Goal: Transaction & Acquisition: Book appointment/travel/reservation

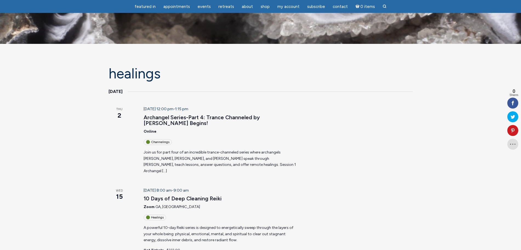
scroll to position [171, 0]
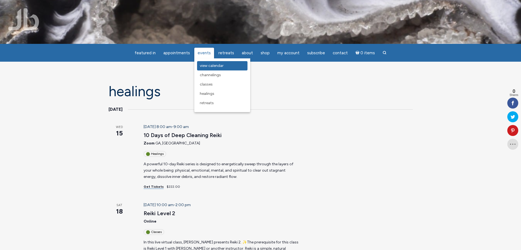
click at [211, 65] on span "View Calendar" at bounding box center [212, 65] width 24 height 5
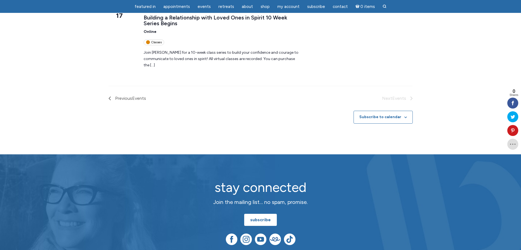
scroll to position [719, 0]
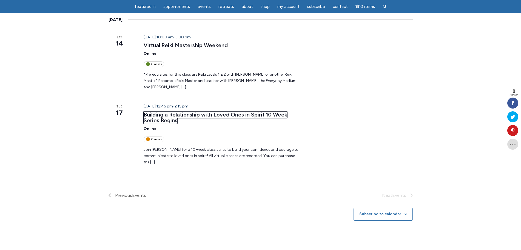
click at [240, 111] on link "Building a Relationship with Loved Ones in Spirit 10 Week Series Begins" at bounding box center [214, 117] width 143 height 13
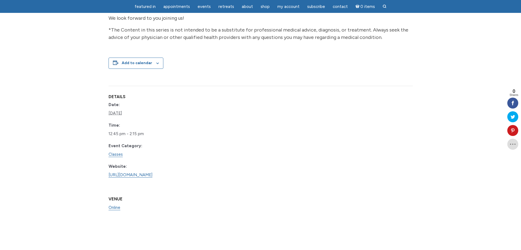
scroll to position [787, 0]
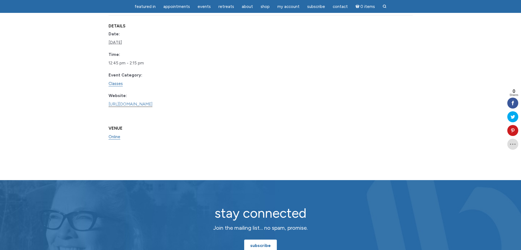
click at [152, 105] on link "https://www.learnitlive.com/Class/Building-a-Relationship-with-Loved-Ones-in-Sp…" at bounding box center [130, 104] width 44 height 5
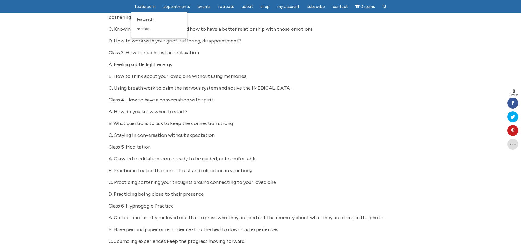
scroll to position [240, 0]
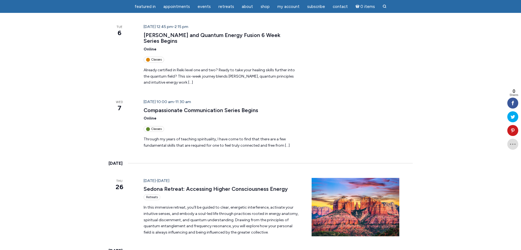
scroll to position [479, 0]
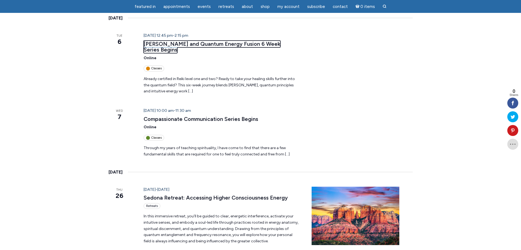
click at [254, 41] on link "Reiki and Quantum Energy Fusion 6 Week Series Begins" at bounding box center [211, 47] width 137 height 13
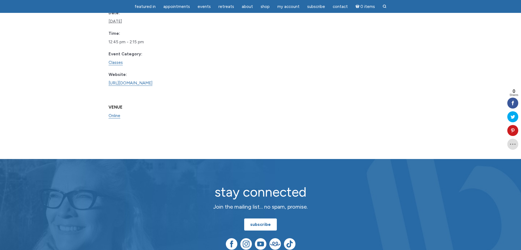
scroll to position [479, 0]
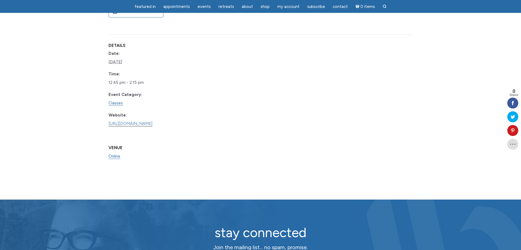
click at [139, 121] on link "[URL][DOMAIN_NAME]" at bounding box center [130, 123] width 44 height 5
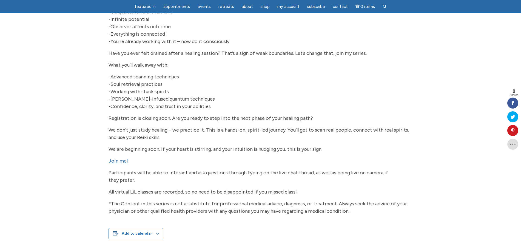
scroll to position [205, 0]
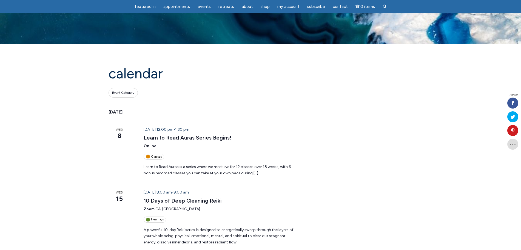
scroll to position [479, 0]
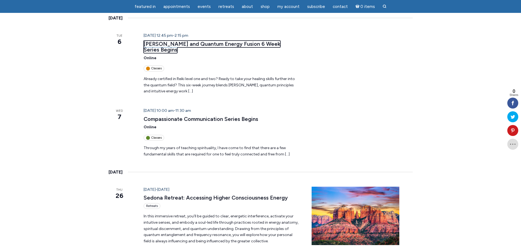
click at [222, 41] on link "Reiki and Quantum Energy Fusion 6 Week Series Begins" at bounding box center [211, 47] width 137 height 13
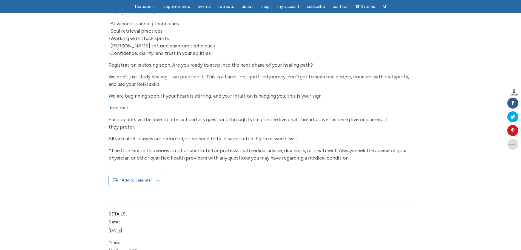
scroll to position [479, 0]
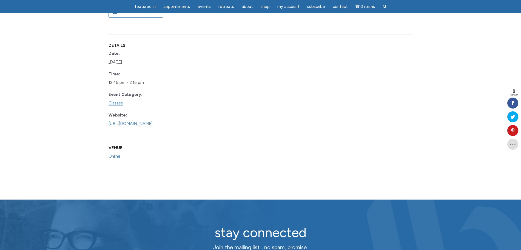
click at [152, 121] on link "[URL][DOMAIN_NAME]" at bounding box center [130, 123] width 44 height 5
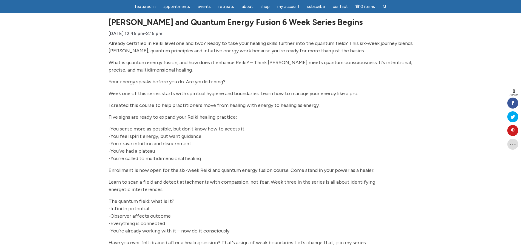
scroll to position [0, 0]
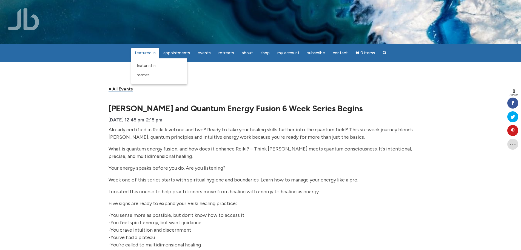
click at [148, 55] on span "featured in" at bounding box center [144, 52] width 21 height 5
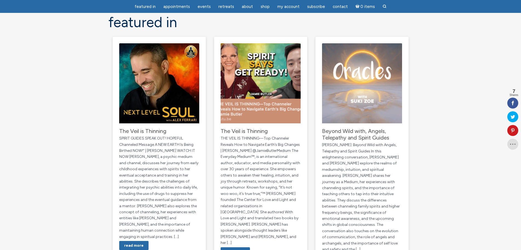
scroll to position [68, 0]
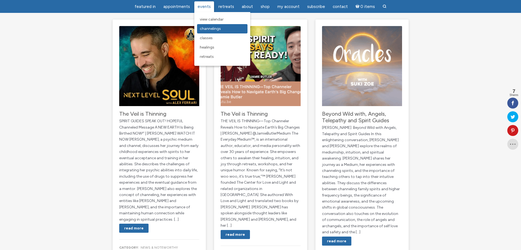
click at [205, 28] on span "Channelings" at bounding box center [210, 28] width 21 height 5
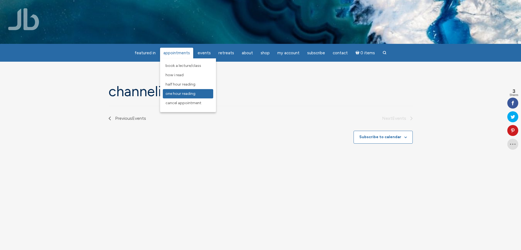
click at [179, 92] on span "One Hour Reading" at bounding box center [180, 93] width 30 height 5
